Goal: Information Seeking & Learning: Learn about a topic

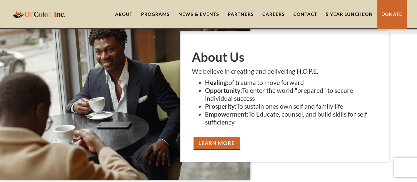
scroll to position [817, 0]
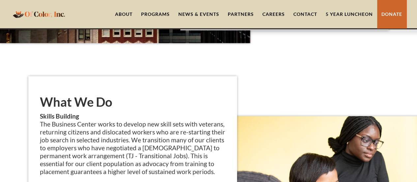
drag, startPoint x: 415, startPoint y: 63, endPoint x: 411, endPoint y: 47, distance: 16.1
click at [130, 12] on link "About" at bounding box center [124, 14] width 26 height 28
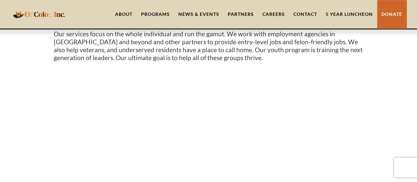
scroll to position [215, 0]
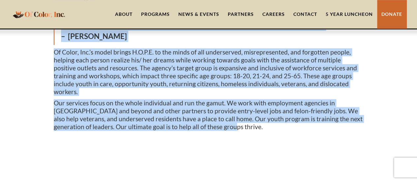
drag, startPoint x: 53, startPoint y: 103, endPoint x: 209, endPoint y: 105, distance: 155.9
type textarea "Of Color, Inc. is a female owned and incorporated 501c3 (not for profit) The ag…"
click at [209, 105] on div "Of Color, Inc. is a female owned and incorporated 501c3 (not for profit) The ag…" at bounding box center [209, 22] width 310 height 222
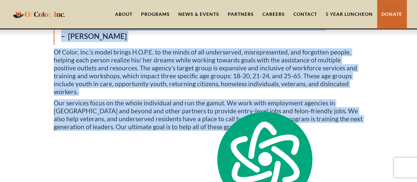
copy div "Of Color, Inc. is a female owned and incorporated 501c3 (not for profit) The ag…"
click at [209, 105] on p "Our services focus on the whole individual and run the gamut. We work with empl…" at bounding box center [209, 115] width 310 height 32
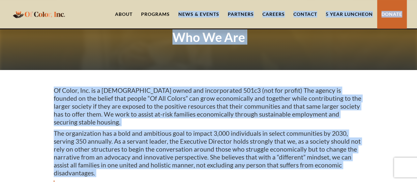
scroll to position [0, 0]
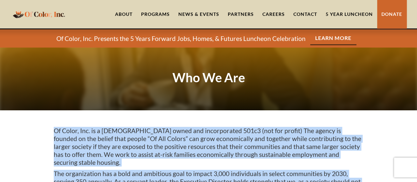
drag, startPoint x: 210, startPoint y: 102, endPoint x: 55, endPoint y: 129, distance: 157.3
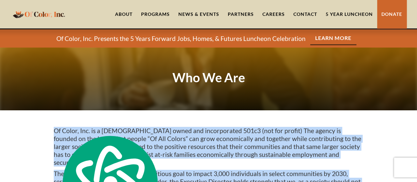
copy div "Of Color, Inc. is a female owned and incorporated 501c3 (not for profit) The ag…"
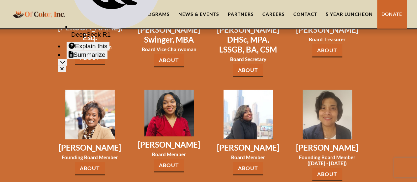
scroll to position [1031, 0]
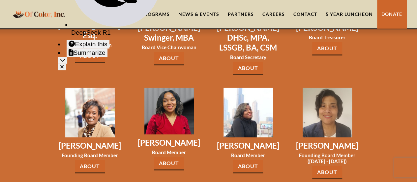
click at [169, 157] on link "About" at bounding box center [169, 164] width 30 height 14
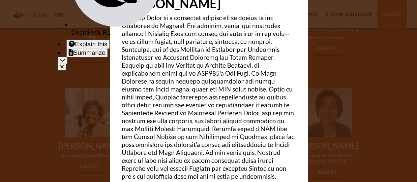
scroll to position [36, 0]
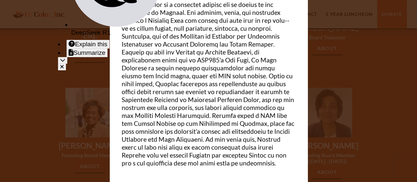
click at [350, 96] on div at bounding box center [208, 91] width 417 height 182
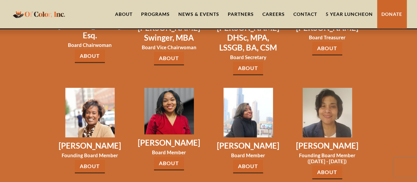
click at [246, 159] on link "About" at bounding box center [248, 166] width 30 height 14
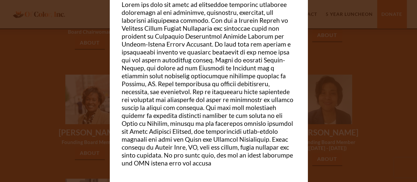
click at [331, 139] on div at bounding box center [208, 91] width 417 height 182
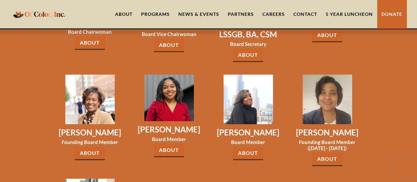
click at [97, 146] on link "About" at bounding box center [90, 153] width 30 height 14
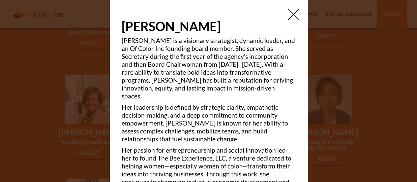
click at [307, 94] on div "Melina Higbee Melina Higbee is a visionary strategist, dynamic leader, and an O…" at bounding box center [209, 91] width 198 height 182
click at [335, 88] on div at bounding box center [208, 91] width 417 height 182
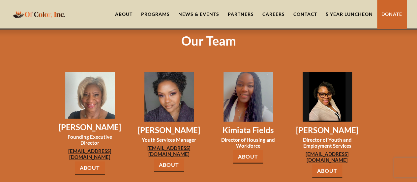
scroll to position [529, 0]
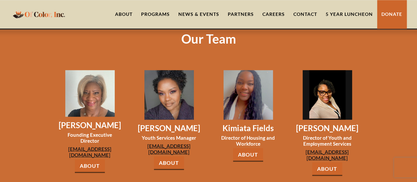
click at [95, 159] on link "About" at bounding box center [90, 166] width 30 height 14
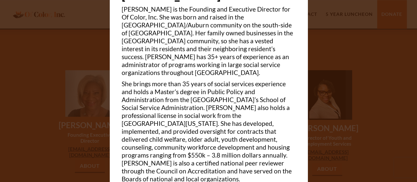
scroll to position [0, 0]
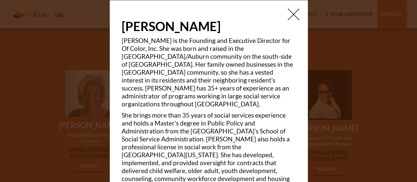
click at [337, 64] on div at bounding box center [208, 91] width 417 height 182
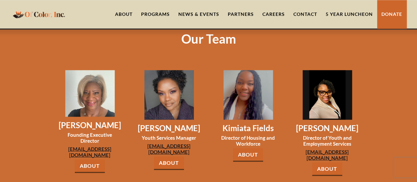
click at [337, 70] on img at bounding box center [326, 94] width 49 height 49
